Goal: Find specific page/section: Find specific page/section

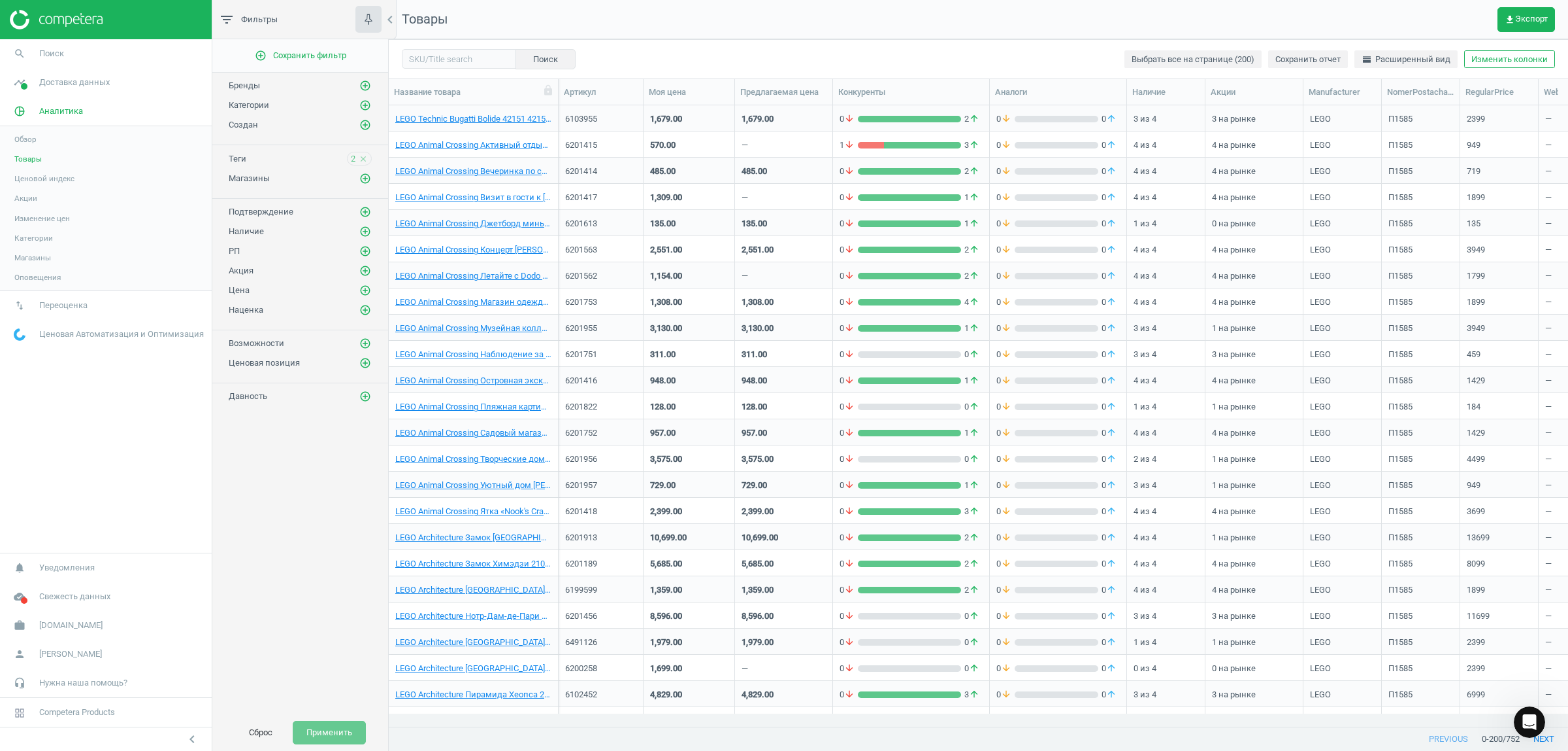
scroll to position [4127, 0]
click at [425, 57] on input "text" at bounding box center [459, 59] width 114 height 19
click at [30, 158] on span "Товары" at bounding box center [27, 159] width 27 height 10
click at [454, 59] on input "text" at bounding box center [459, 59] width 114 height 19
paste input "6123977"
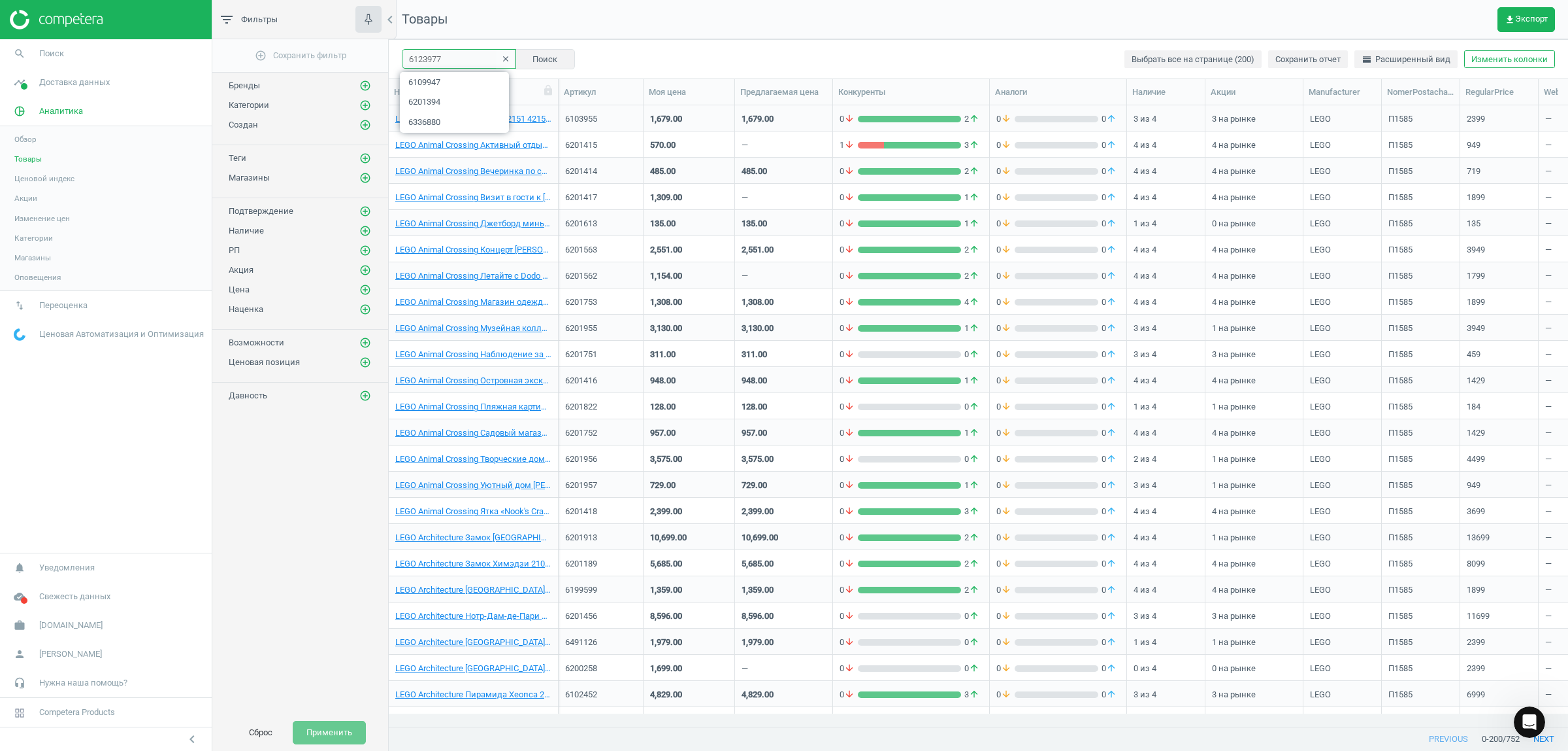
type input "6123977"
click at [45, 54] on span "Поиск" at bounding box center [51, 54] width 25 height 12
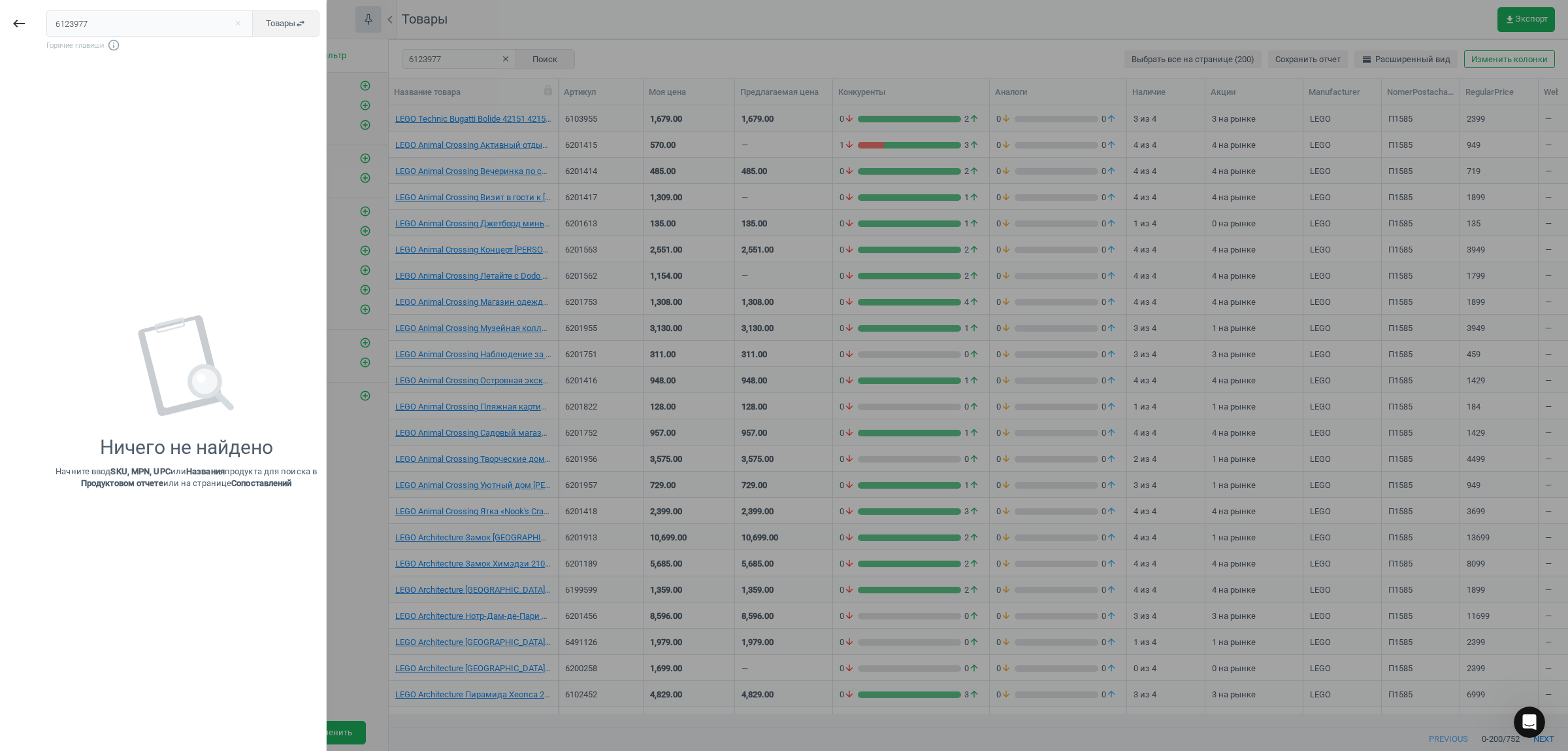
type input "6123977"
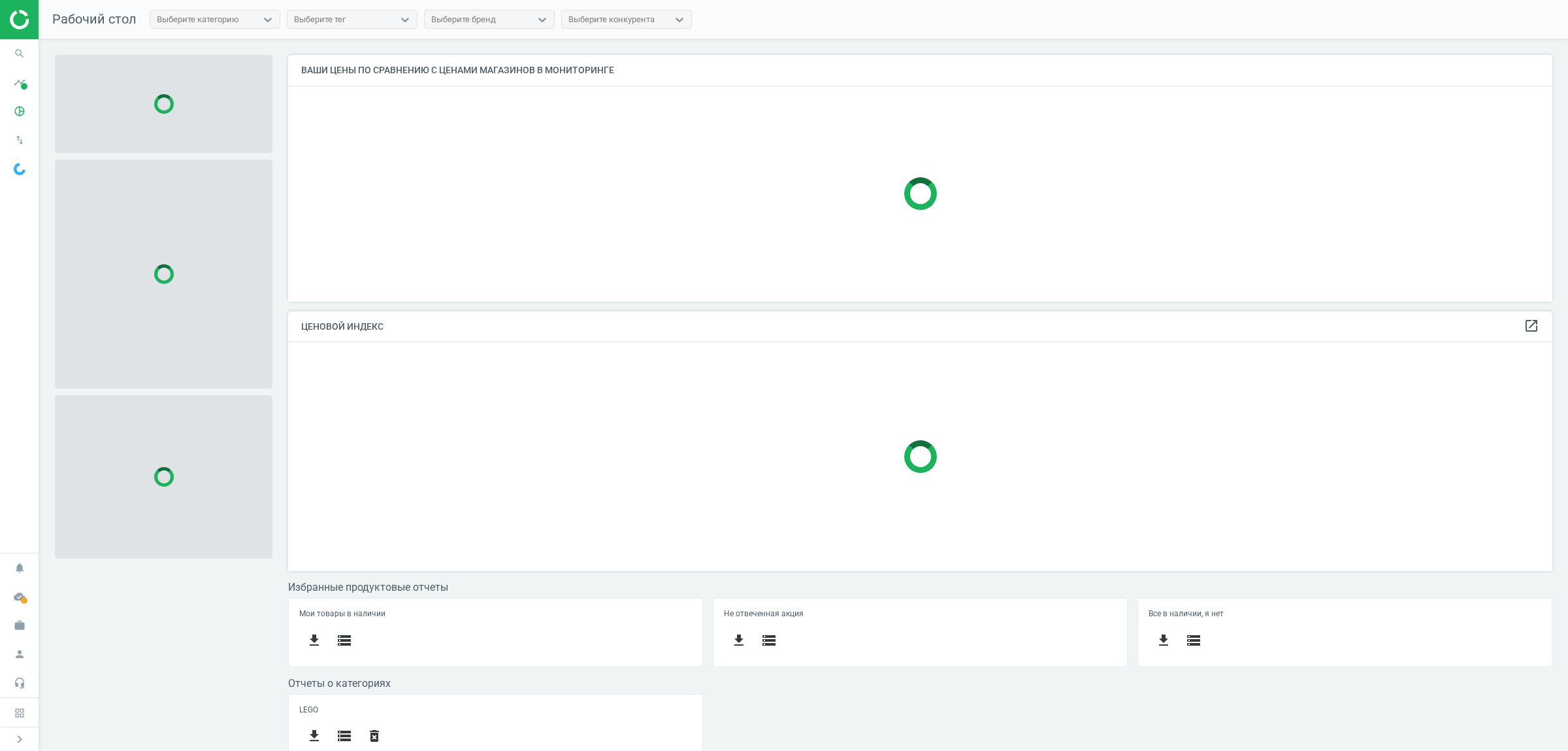
scroll to position [272, 1277]
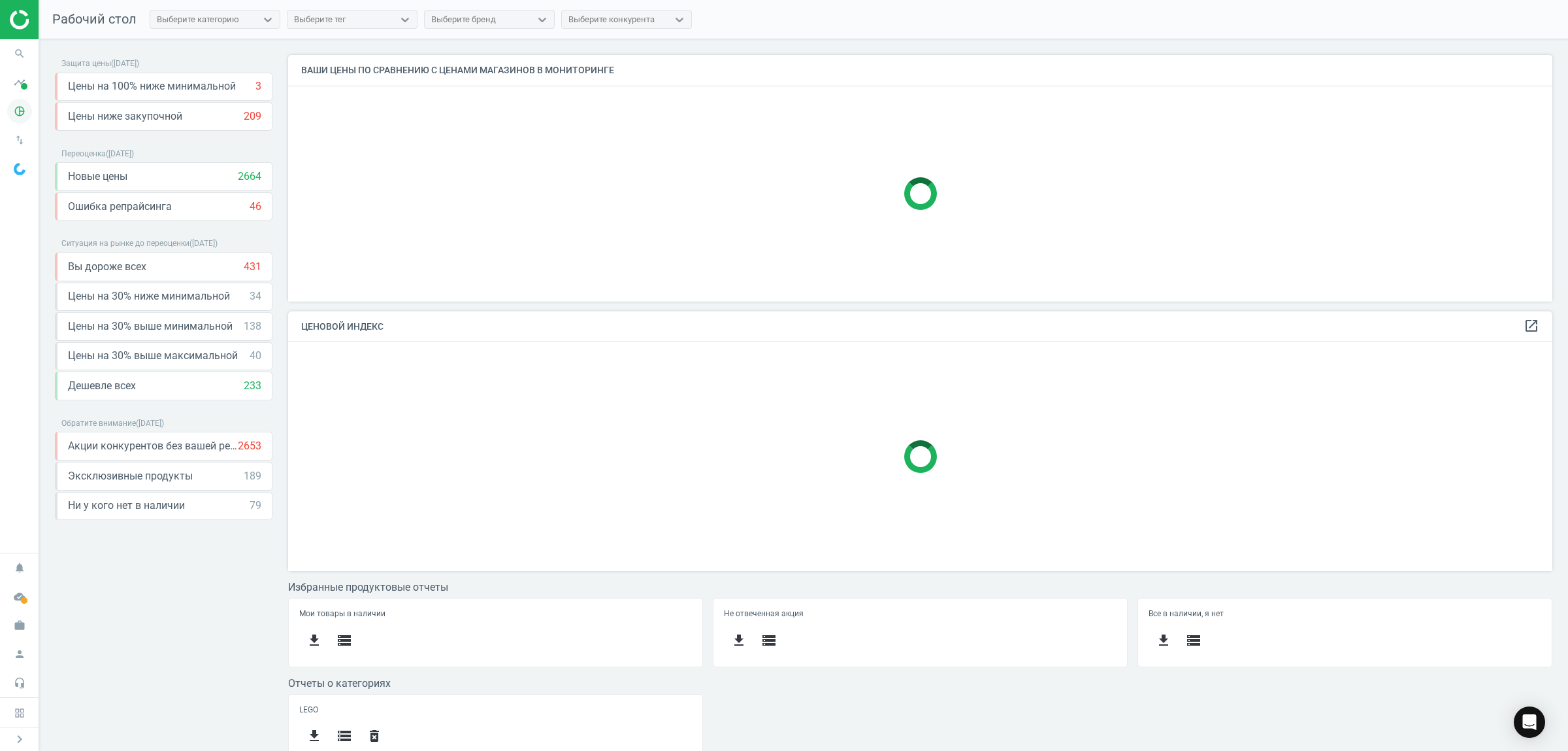
click at [16, 110] on icon "pie_chart_outlined" at bounding box center [19, 111] width 25 height 25
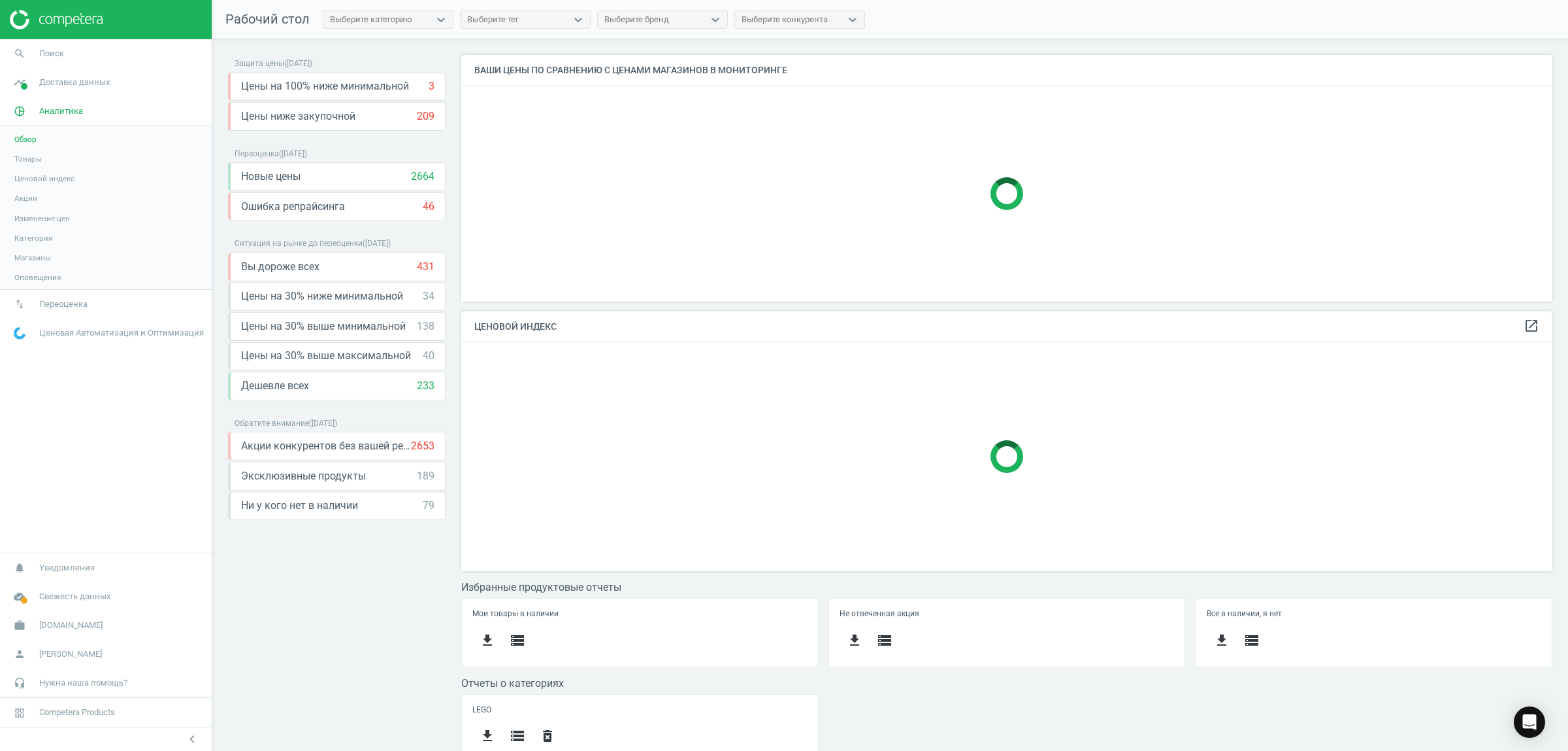
scroll to position [7, 7]
click at [25, 158] on span "Товары" at bounding box center [27, 159] width 27 height 10
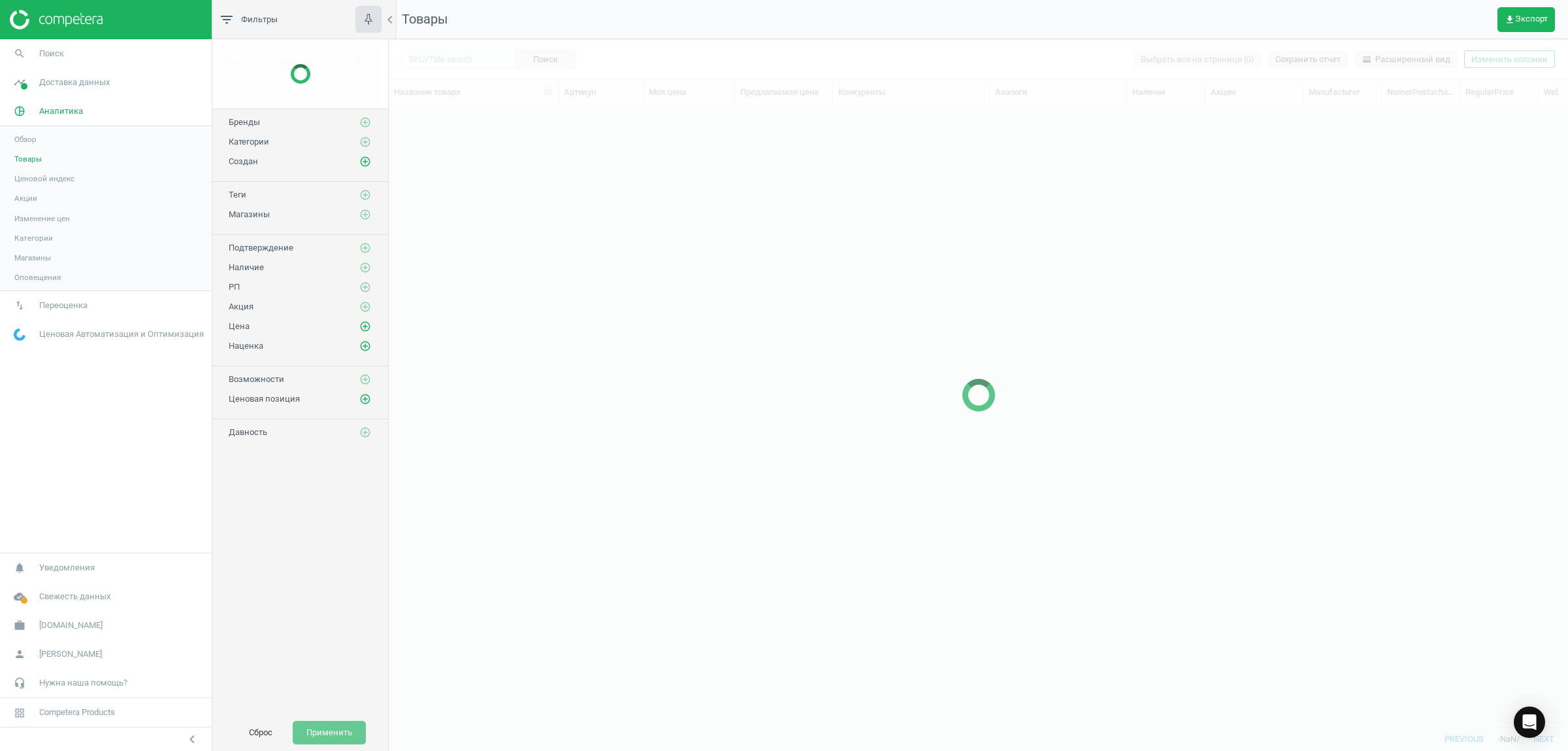
scroll to position [596, 1167]
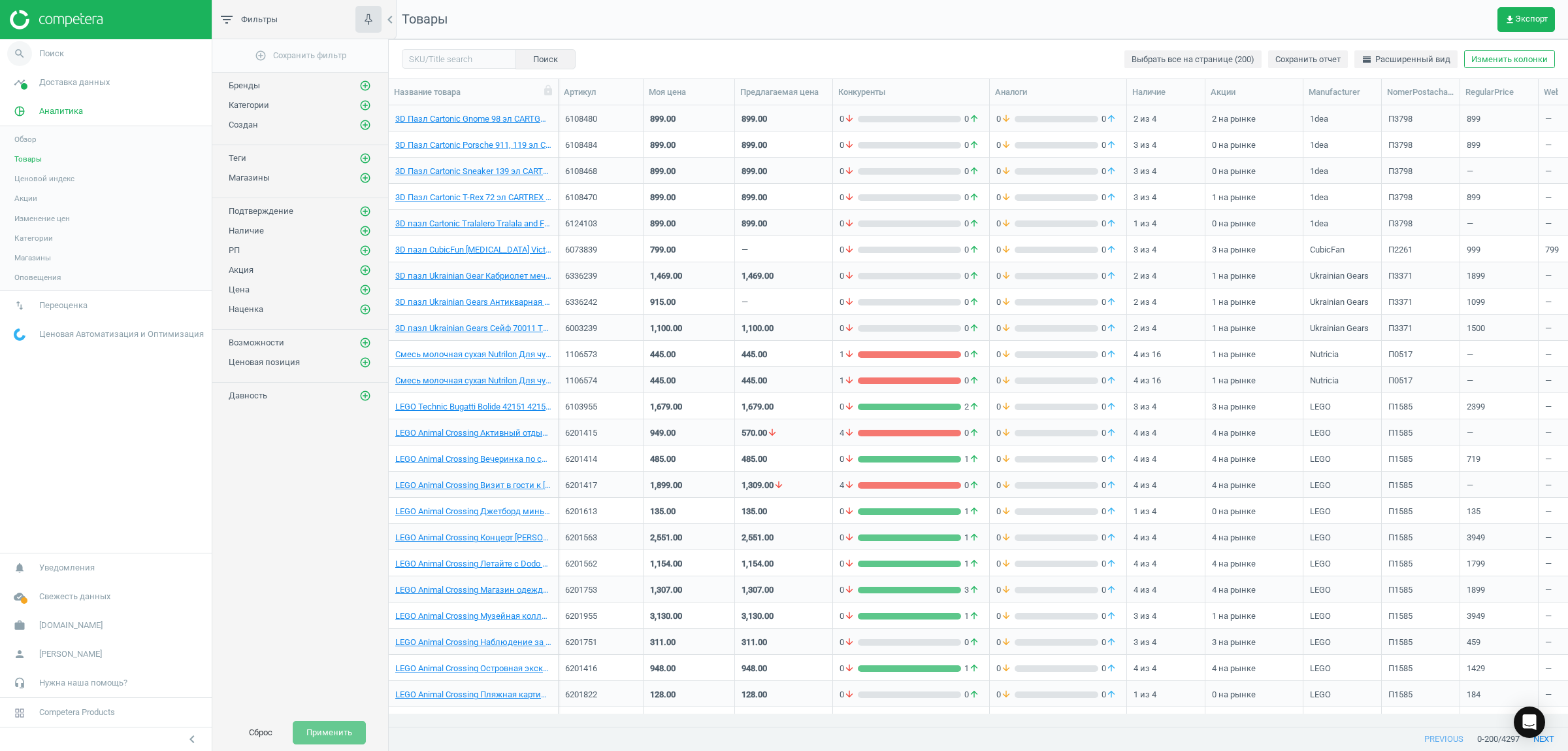
click at [37, 57] on span "search" at bounding box center [19, 54] width 39 height 29
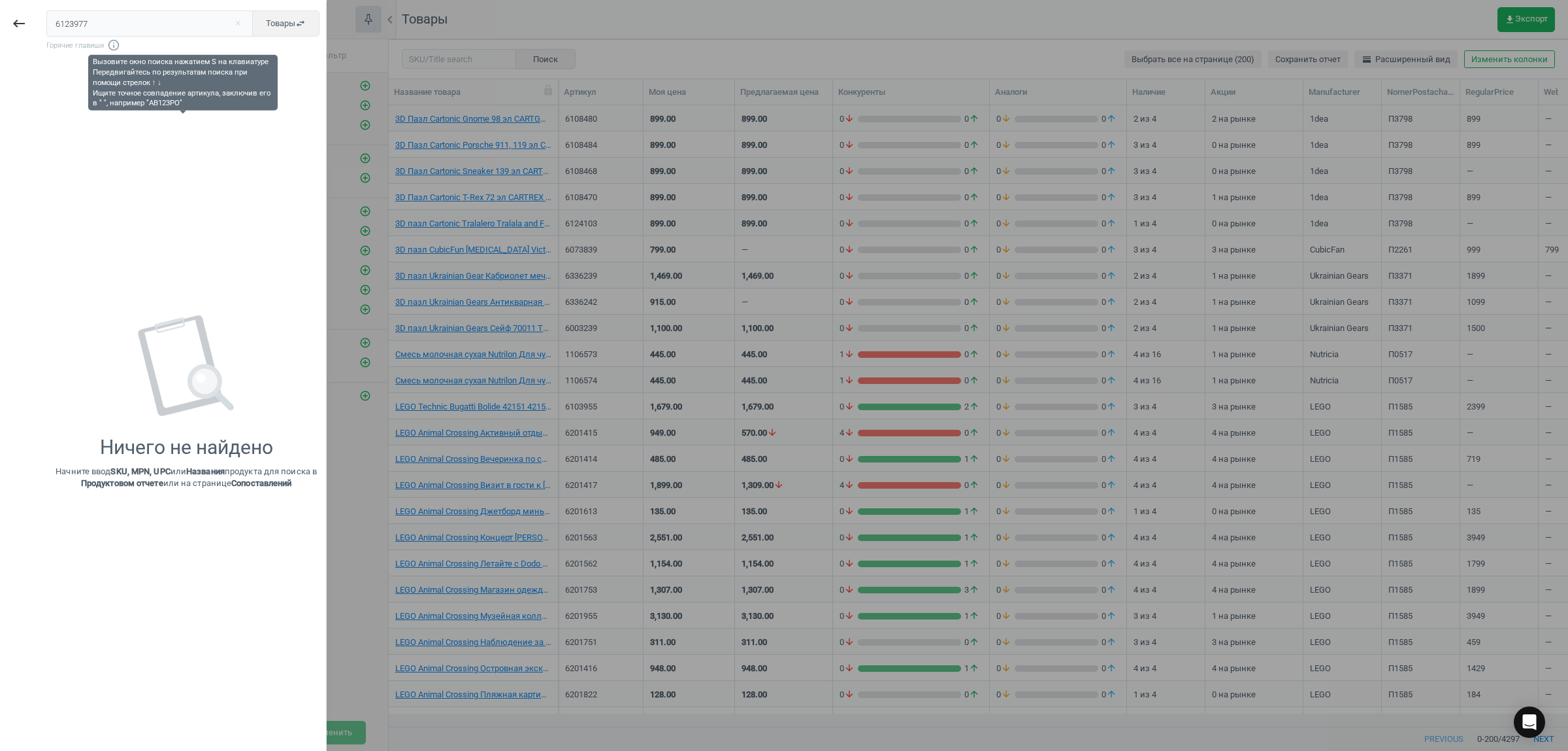
type input "6123977"
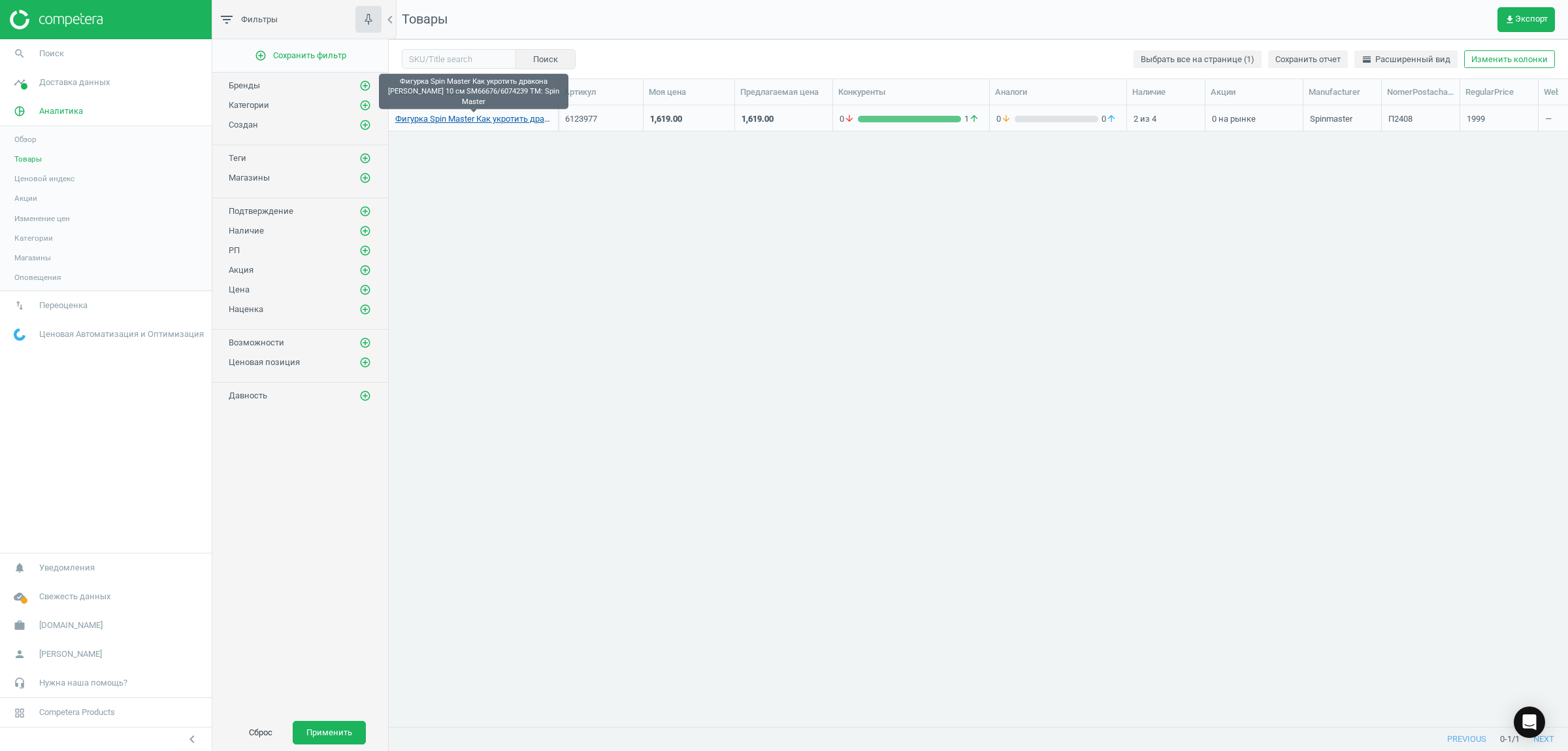
click at [449, 118] on link "Фигурка Spin Master Как укротить дракона Беззубик 10 см SM66676/6074239 TM: Spi…" at bounding box center [473, 119] width 156 height 12
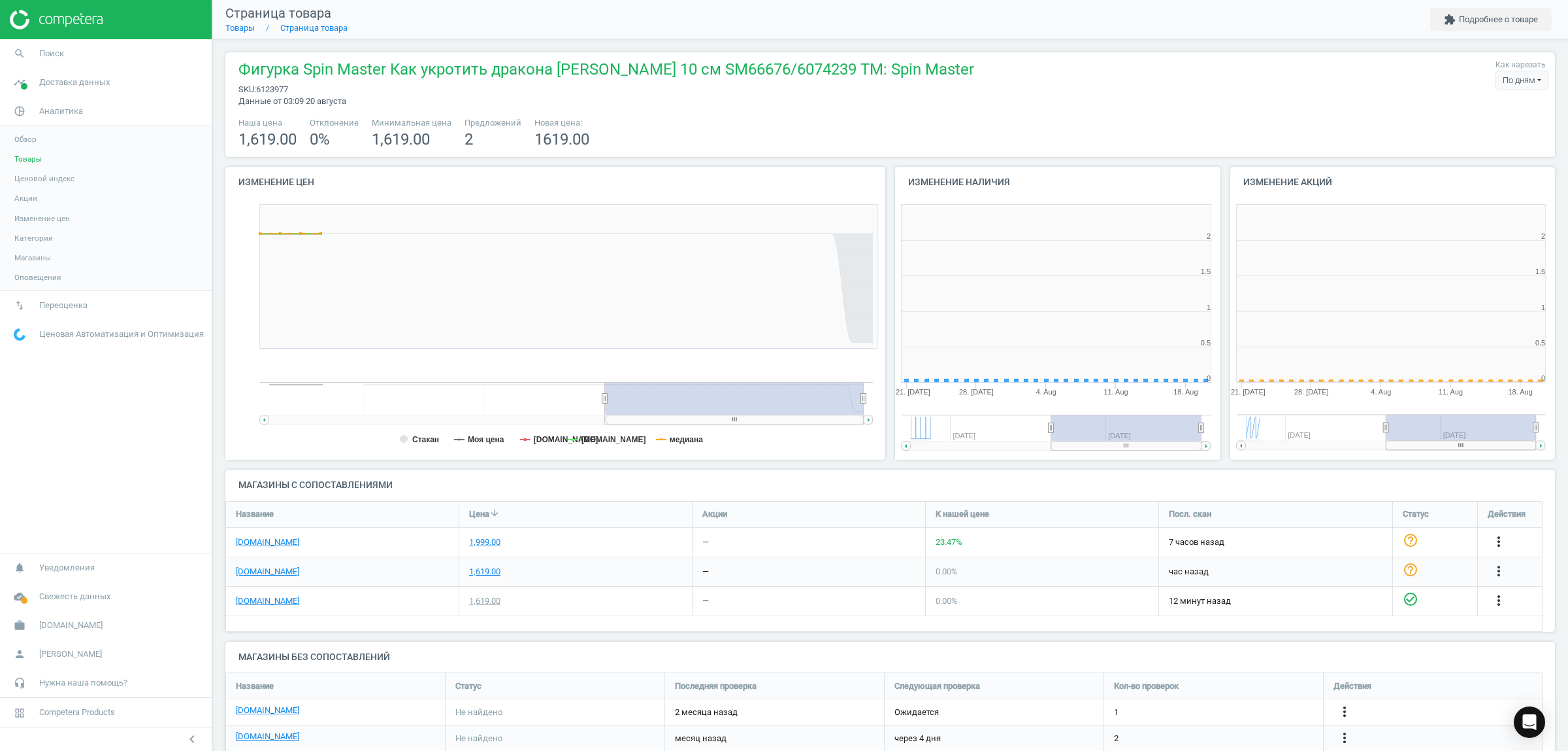
scroll to position [286, 348]
